Goal: Task Accomplishment & Management: Use online tool/utility

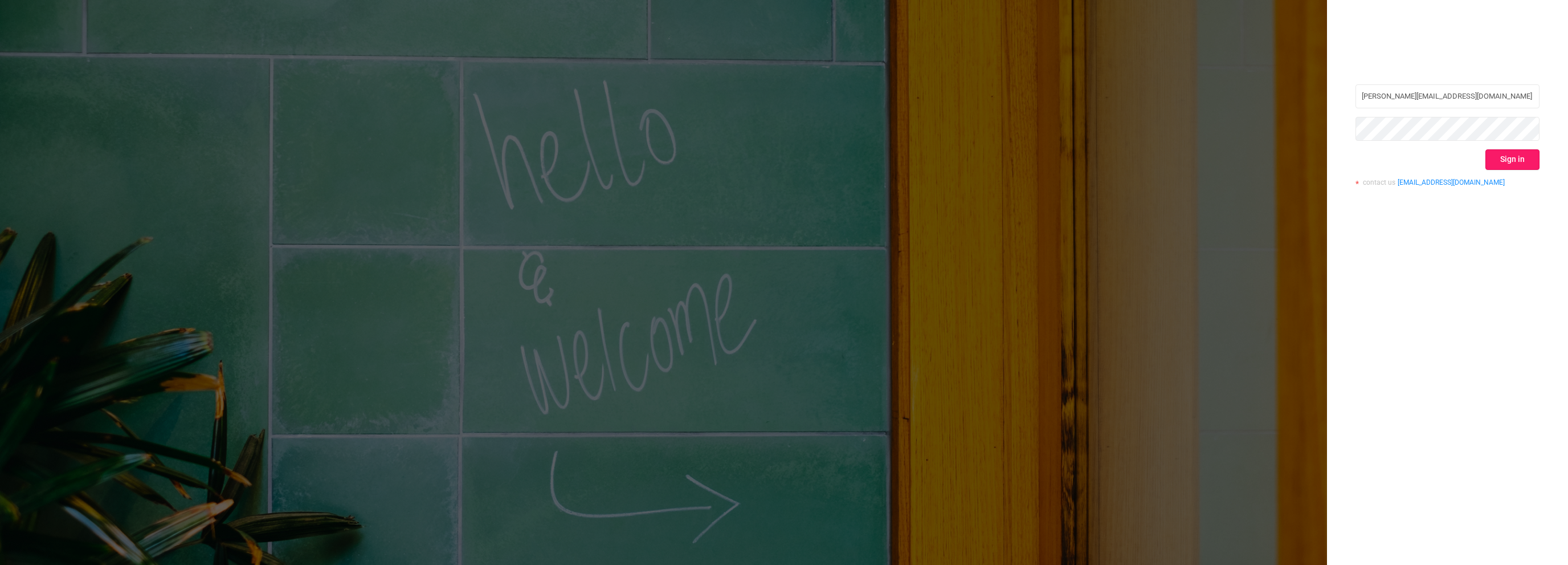
click at [1507, 156] on button "Sign in" at bounding box center [1512, 159] width 54 height 20
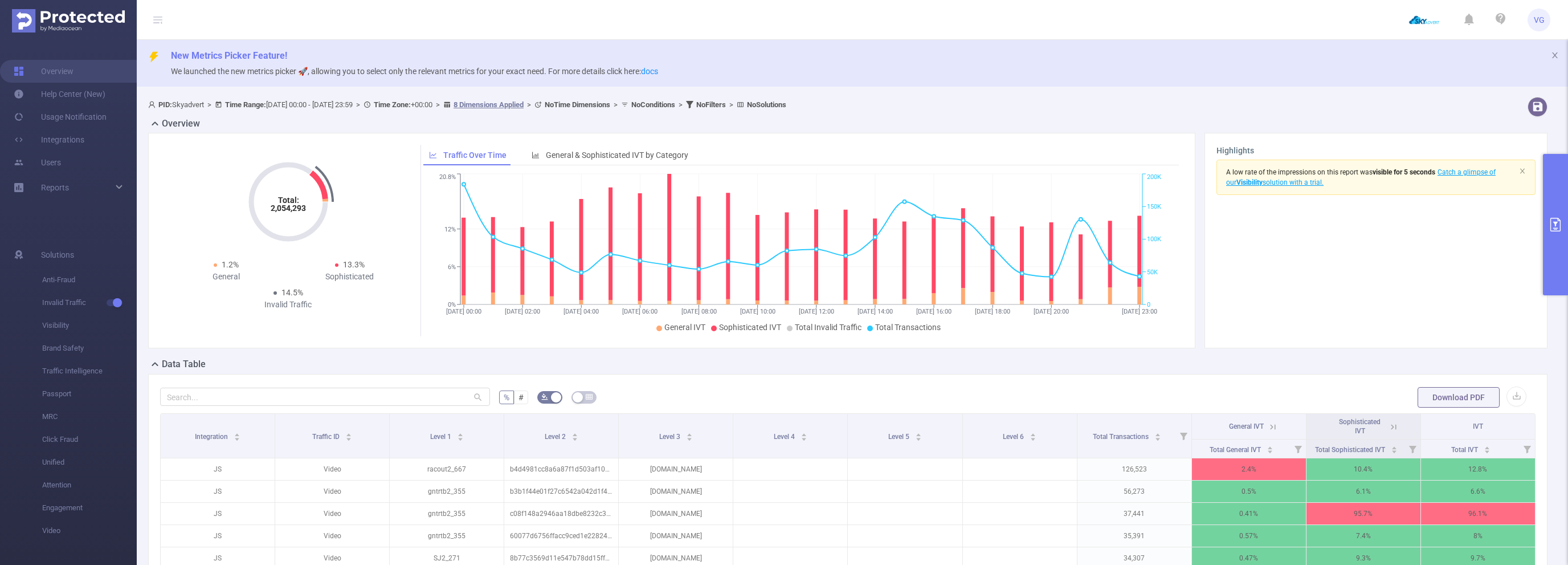
click at [1548, 217] on button "primary" at bounding box center [1555, 224] width 25 height 142
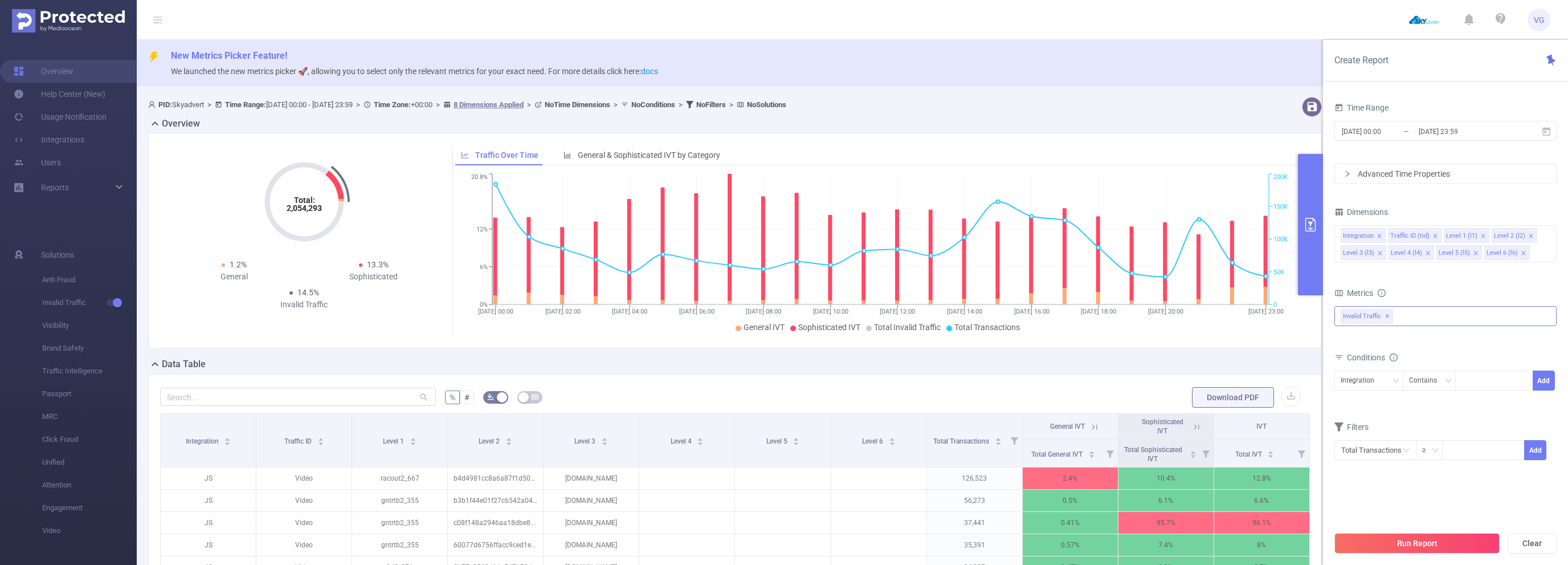
click at [1418, 322] on div "Invalid Traffic ✕" at bounding box center [1445, 316] width 222 height 20
click at [1396, 323] on strong "Anti-Fraud" at bounding box center [1382, 320] width 39 height 9
click at [1448, 291] on div "Metrics" at bounding box center [1445, 295] width 222 height 19
click at [1429, 257] on li "Level 4 (l4)" at bounding box center [1411, 253] width 45 height 15
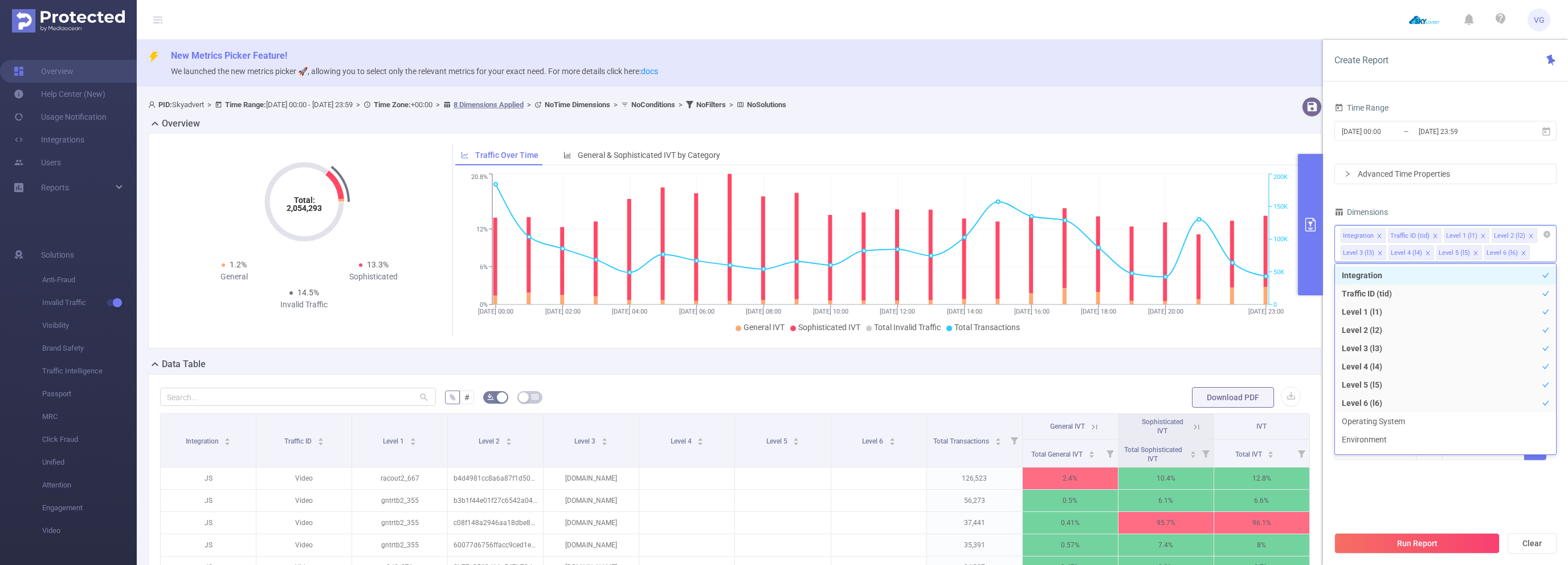
click at [1428, 252] on icon "icon: close" at bounding box center [1428, 253] width 5 height 5
click at [1428, 252] on div "Integration Traffic ID (tid) Level 1 (l1) Level 2 (l2) Level 3 (l3) Level 4 (l4…" at bounding box center [1445, 243] width 222 height 37
click at [1428, 252] on icon "icon: close" at bounding box center [1428, 253] width 5 height 5
click at [1428, 252] on div "Integration Traffic ID (tid) Level 1 (l1) Level 2 (l2) Level 3 (l3) Level 5 (l5…" at bounding box center [1445, 243] width 222 height 37
click at [1428, 252] on icon "icon: close" at bounding box center [1428, 253] width 5 height 5
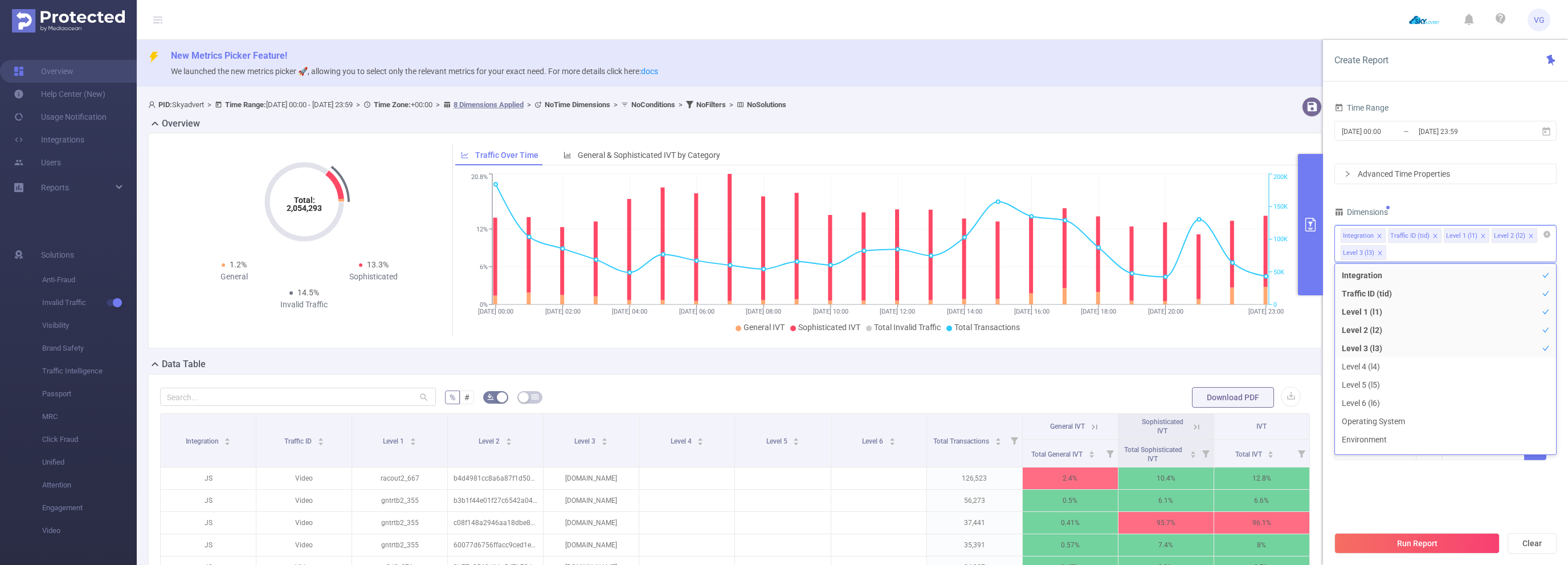
click at [1382, 497] on section "Time Range [DATE] 00:00 _ [DATE] 23:59 Advanced Time Properties Dimensions Inte…" at bounding box center [1445, 312] width 222 height 425
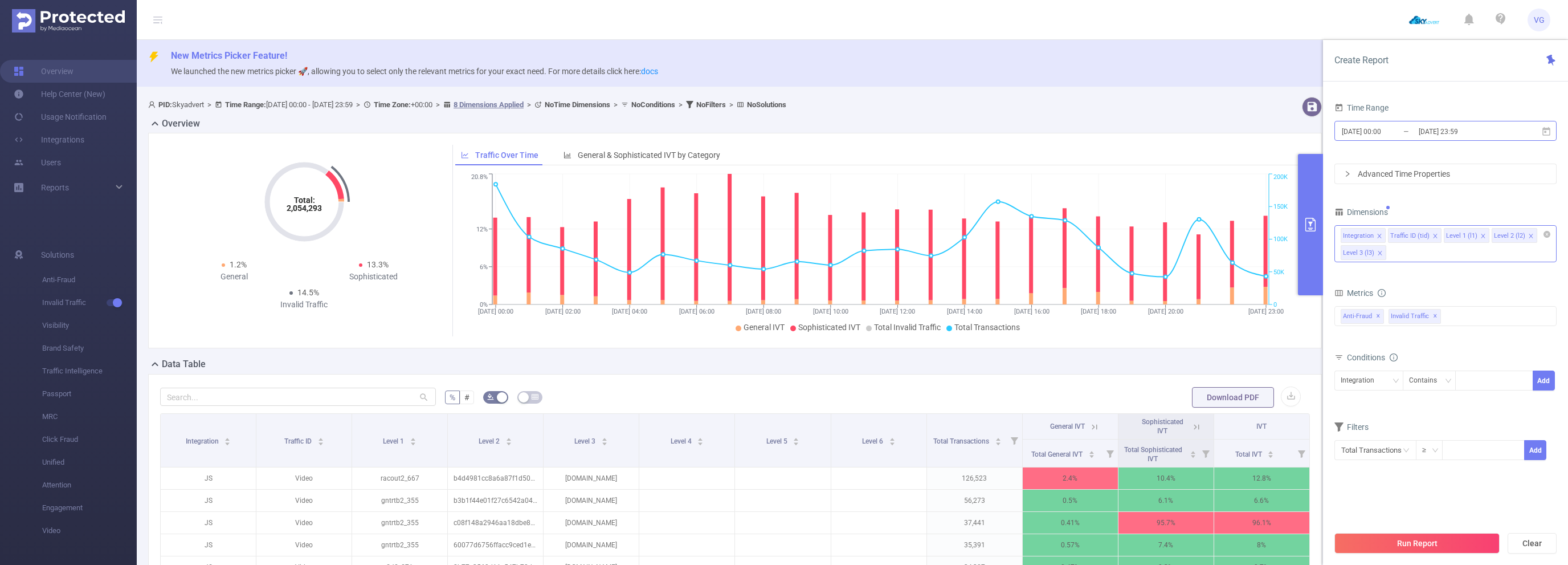
click at [1350, 131] on input "[DATE] 00:00" at bounding box center [1387, 131] width 92 height 16
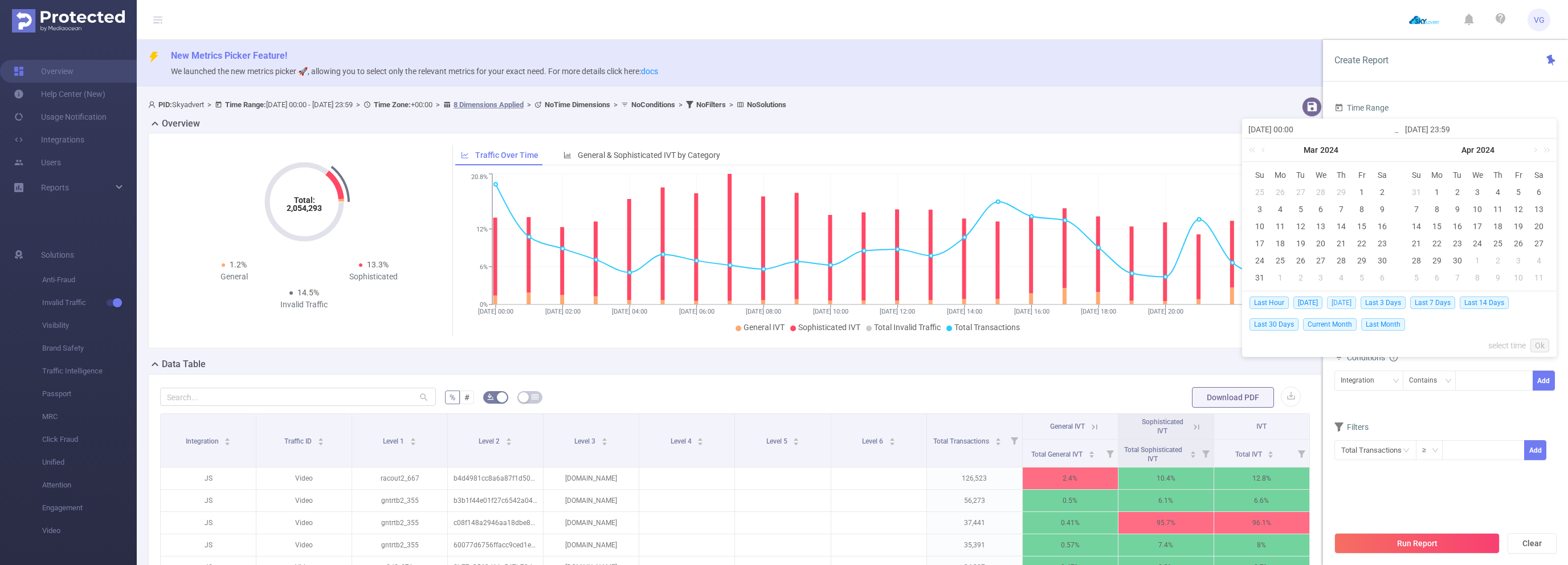
click at [1334, 300] on span "[DATE]" at bounding box center [1341, 303] width 29 height 13
type input "[DATE] 00:00"
type input "[DATE] 23:59"
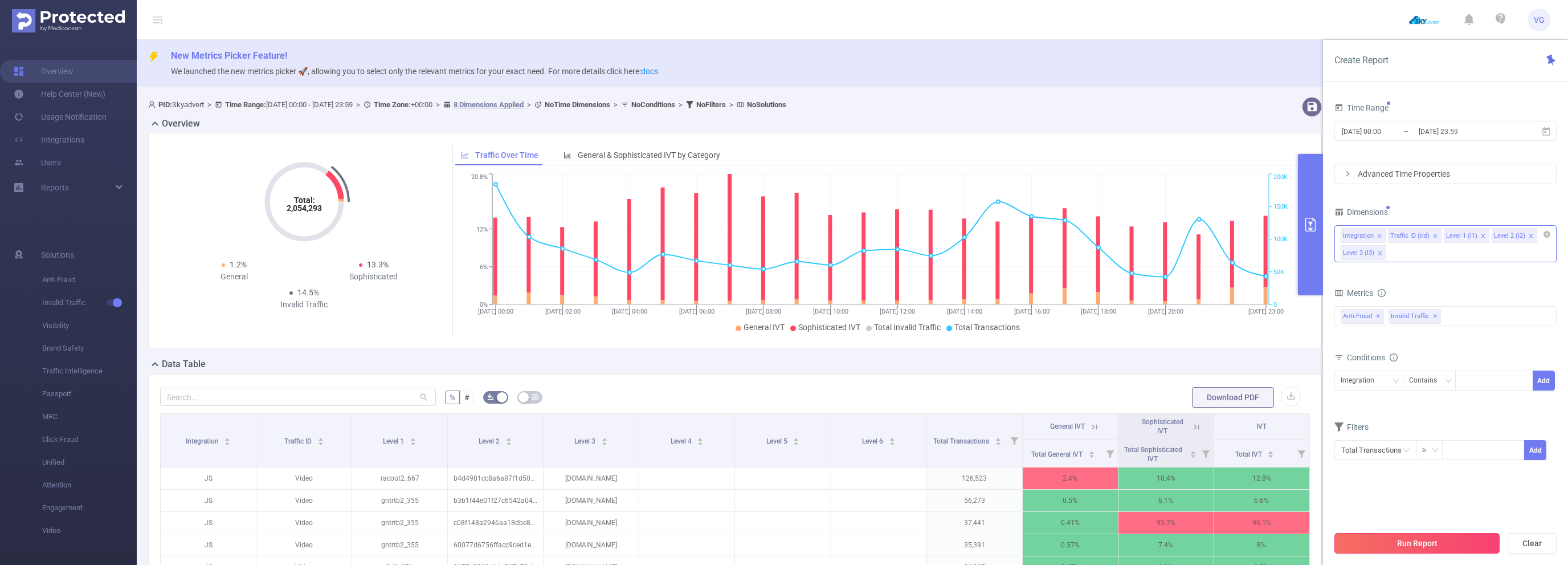
click at [1423, 547] on button "Run Report" at bounding box center [1417, 543] width 165 height 20
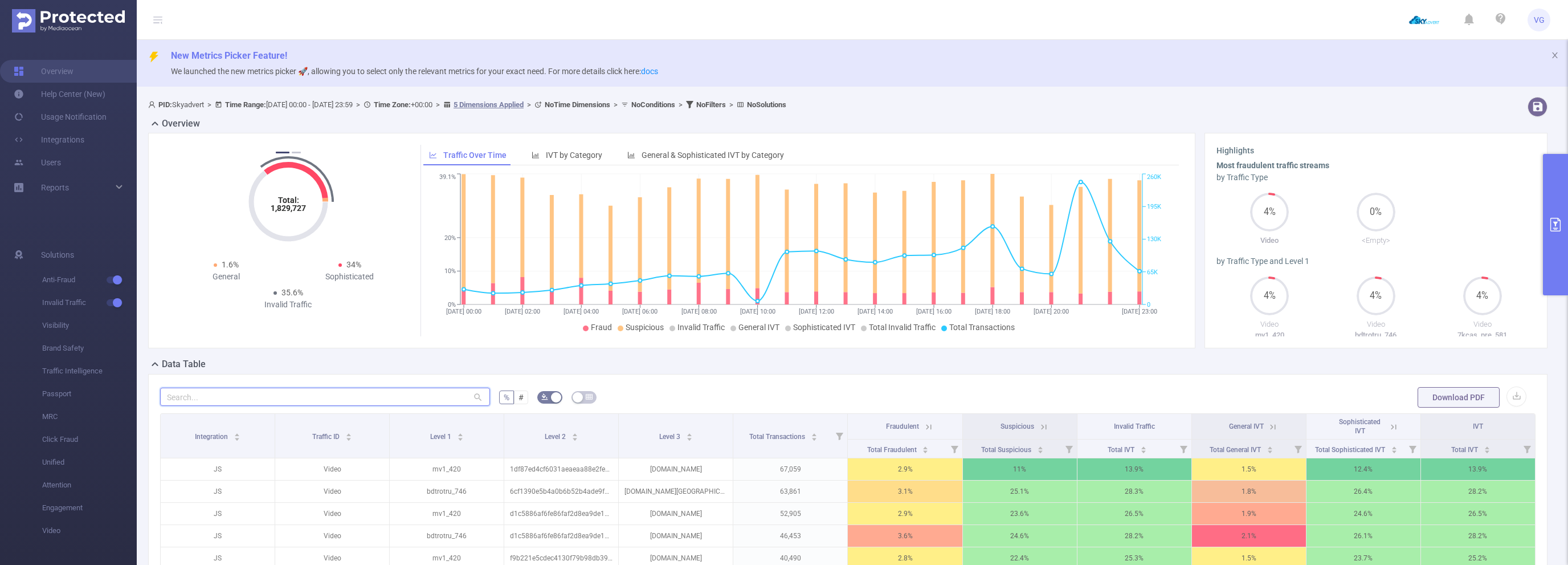
click at [332, 399] on input "text" at bounding box center [324, 396] width 330 height 18
paste input "[DOMAIN_NAME]"
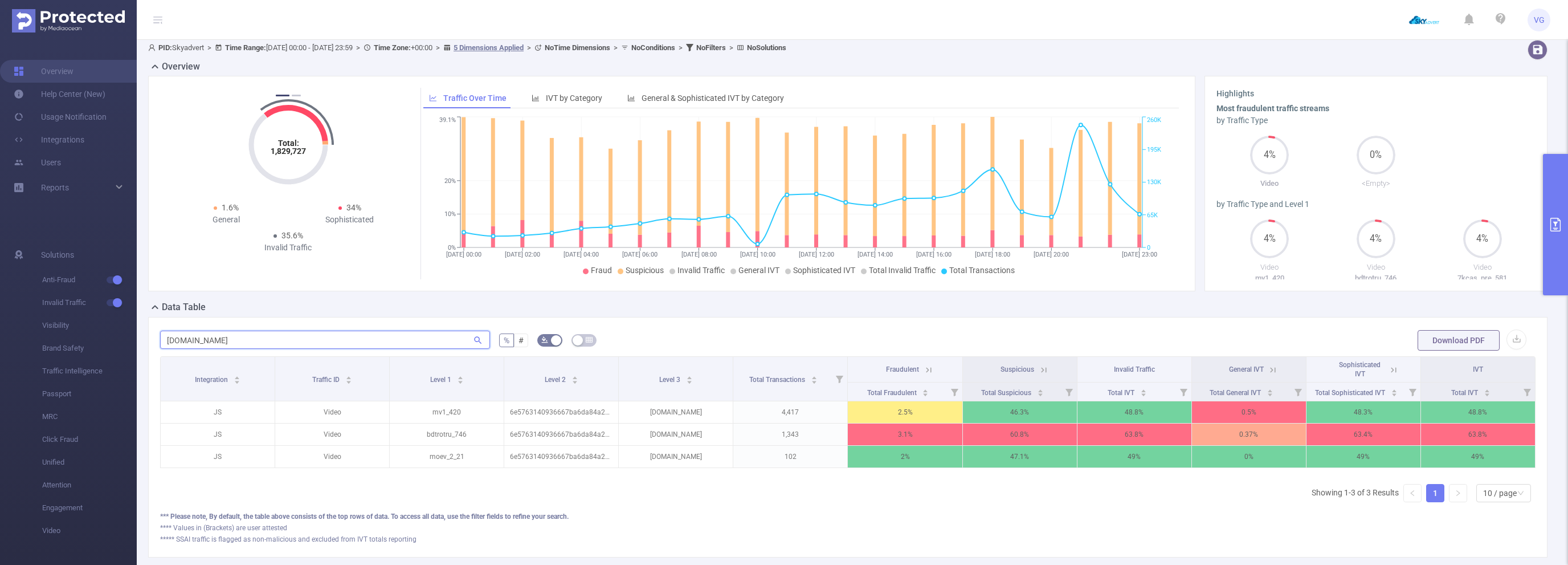
scroll to position [0, 2]
type input "[DOMAIN_NAME]"
click at [1045, 369] on icon at bounding box center [1041, 370] width 10 height 10
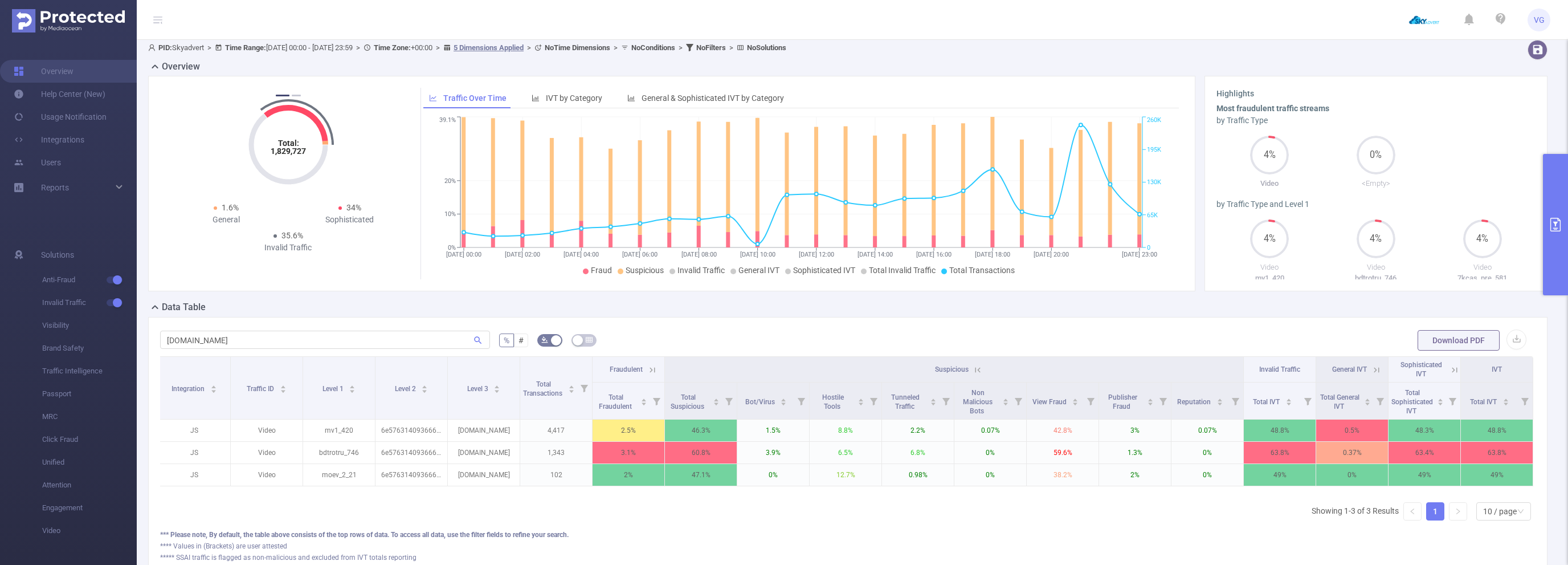
click at [974, 371] on icon at bounding box center [977, 370] width 10 height 10
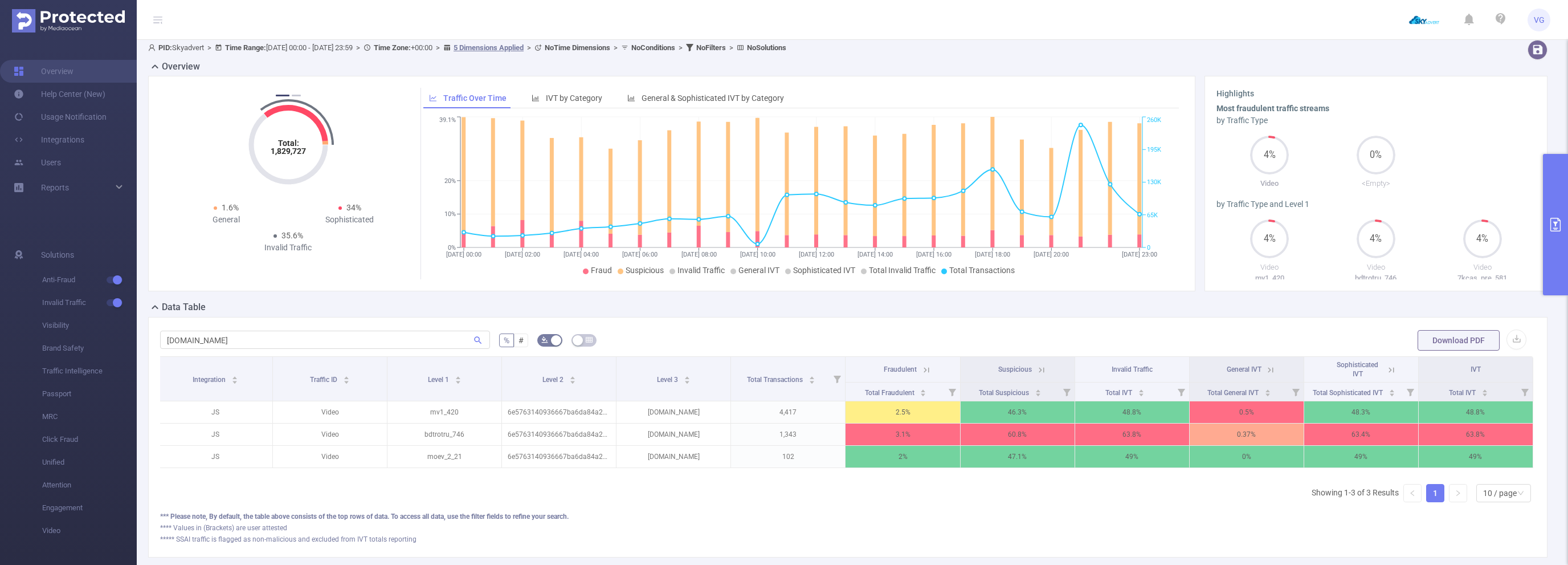
click at [1391, 369] on icon at bounding box center [1391, 370] width 10 height 10
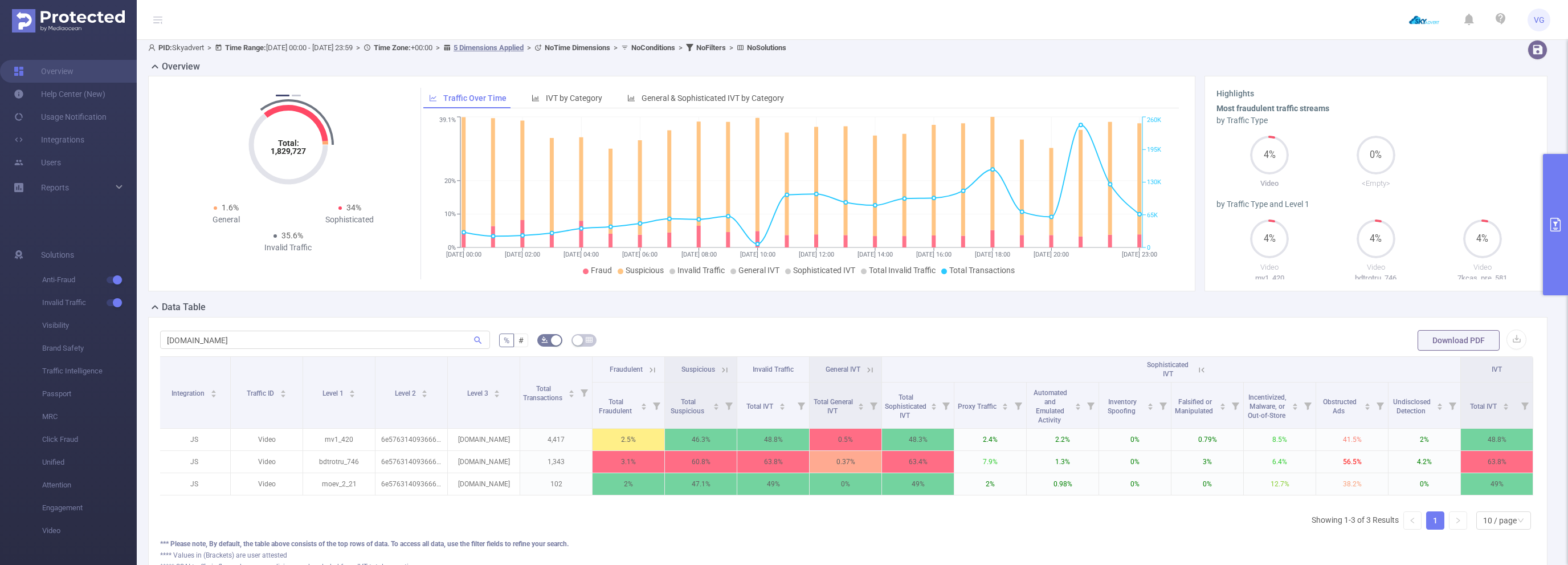
click at [1204, 371] on icon at bounding box center [1201, 370] width 10 height 10
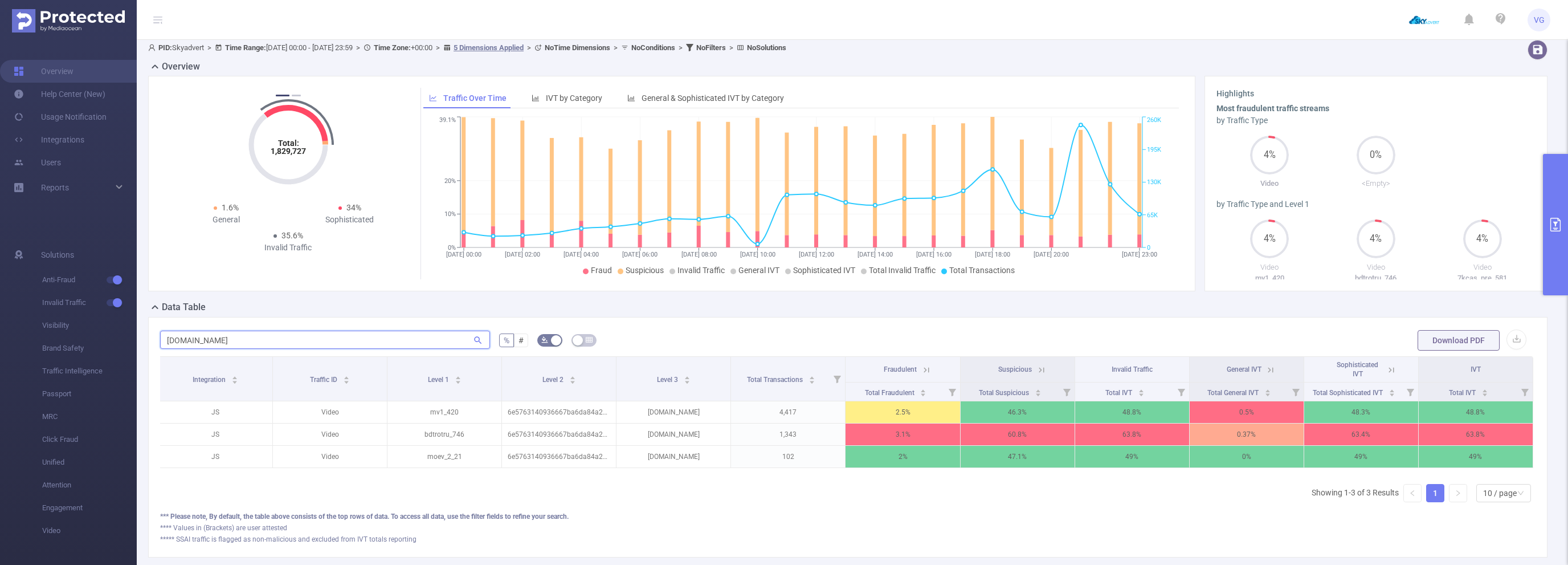
click at [432, 336] on input "[DOMAIN_NAME]" at bounding box center [324, 339] width 330 height 18
drag, startPoint x: 177, startPoint y: 354, endPoint x: 123, endPoint y: 350, distance: 54.1
click at [160, 349] on input "[DOMAIN_NAME]" at bounding box center [324, 339] width 330 height 18
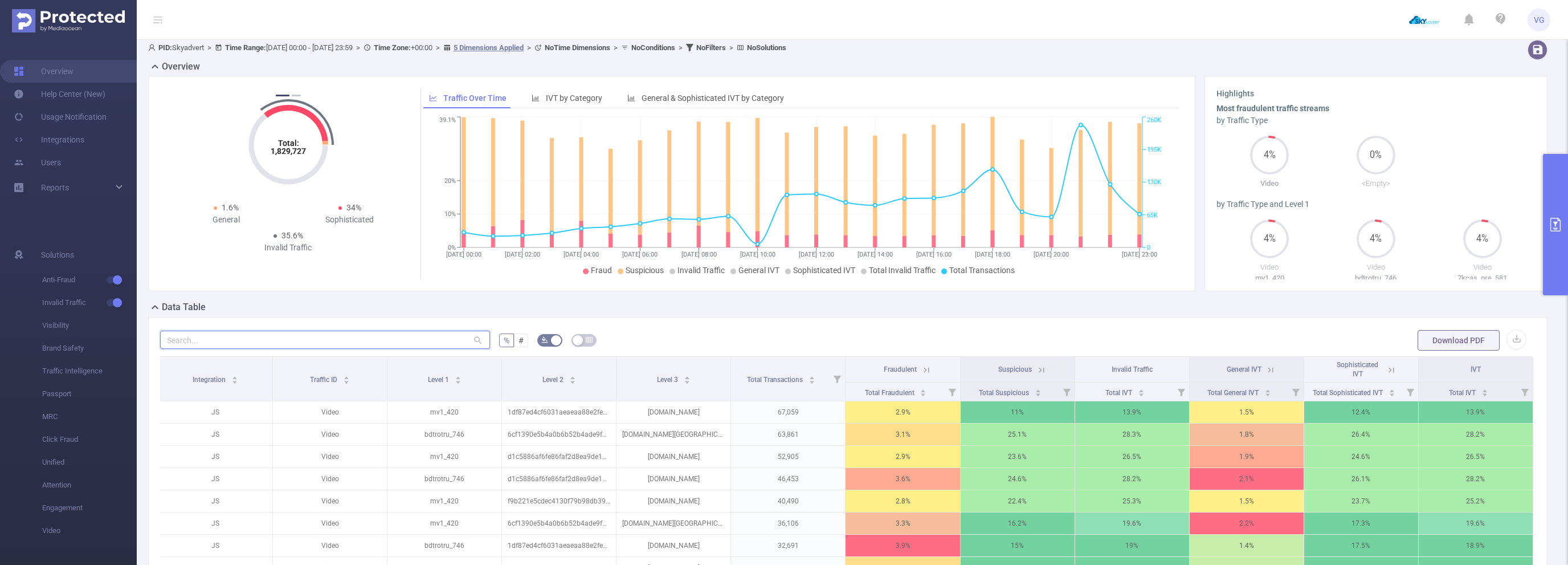
paste input "[DOMAIN_NAME]"
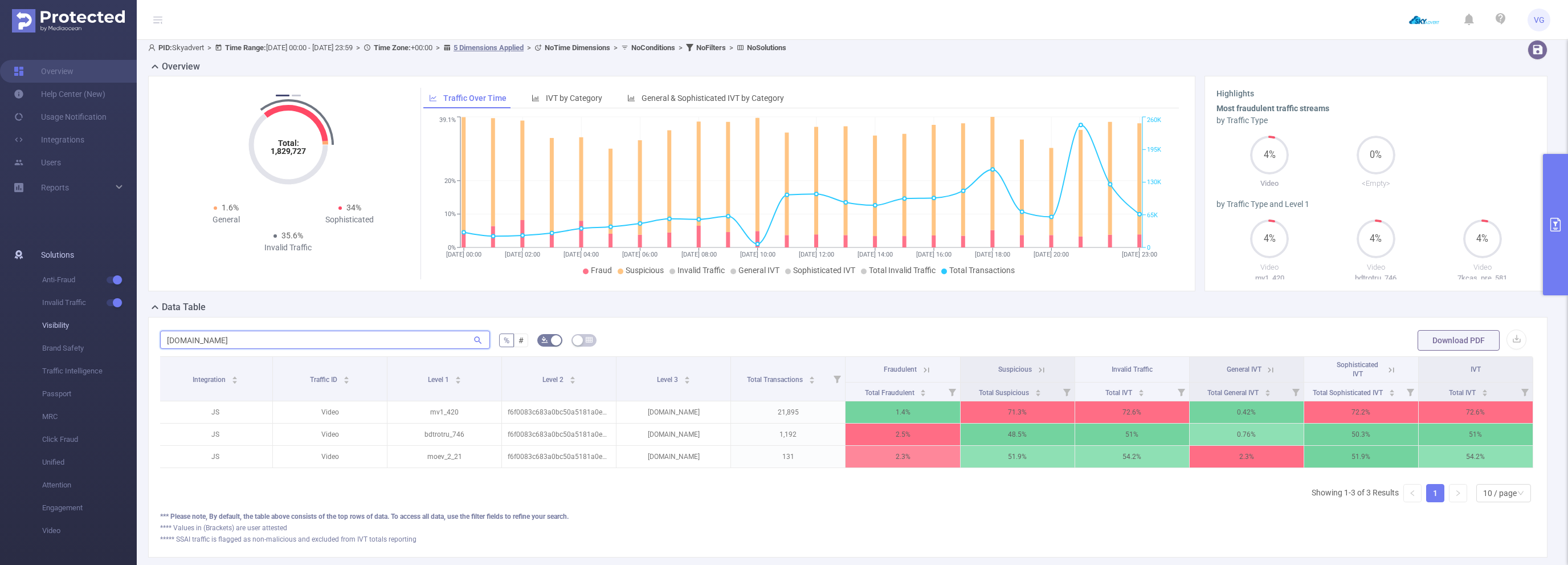
drag, startPoint x: 322, startPoint y: 334, endPoint x: 42, endPoint y: 329, distance: 280.0
click at [160, 331] on input "[DOMAIN_NAME]" at bounding box center [324, 339] width 330 height 18
paste input "velikolepnyy-vek"
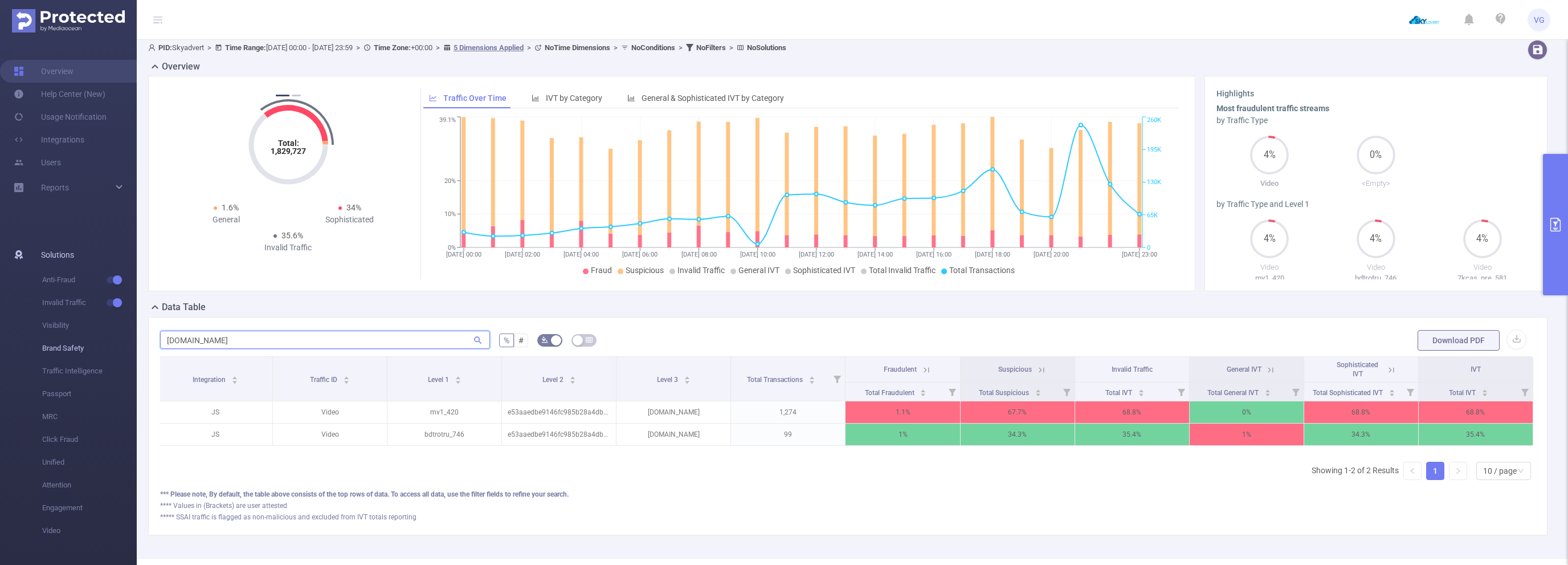
drag, startPoint x: 297, startPoint y: 346, endPoint x: 133, endPoint y: 343, distance: 164.0
click at [160, 343] on input "[DOMAIN_NAME]" at bounding box center [324, 339] width 330 height 18
paste input "[DOMAIN_NAME]"
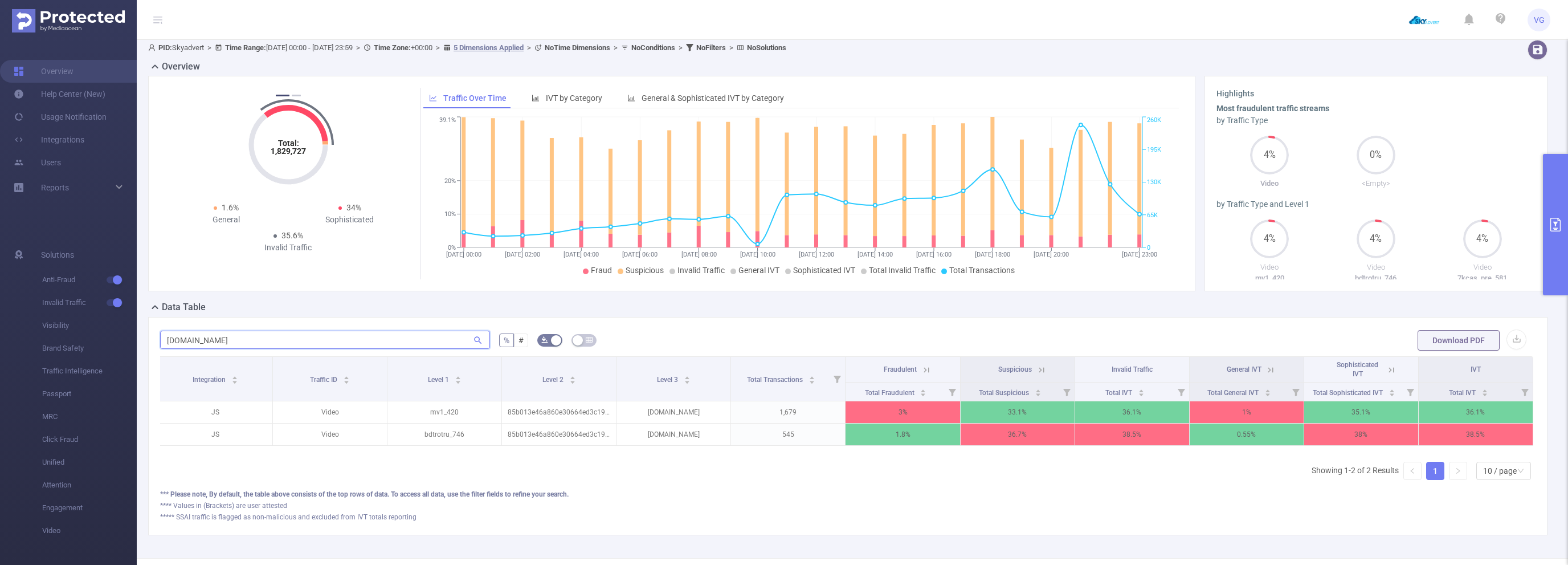
type input "[DOMAIN_NAME]"
drag, startPoint x: 846, startPoint y: 451, endPoint x: 867, endPoint y: 451, distance: 21.0
click at [867, 451] on div "Integration Traffic ID Level 1 Level 2 Level 3 Total Transactions Fraudulent Su…" at bounding box center [847, 423] width 1375 height 133
